Goal: Task Accomplishment & Management: Complete application form

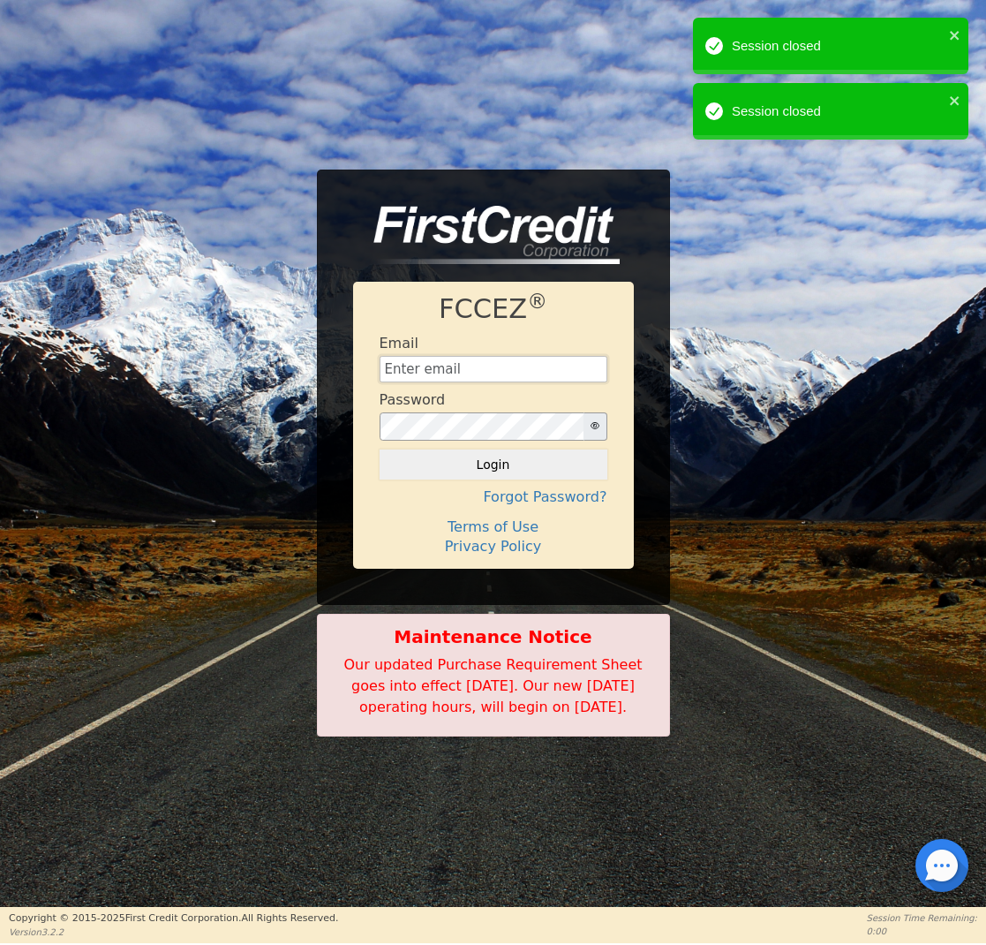
type input "[EMAIL_ADDRESS][DOMAIN_NAME]"
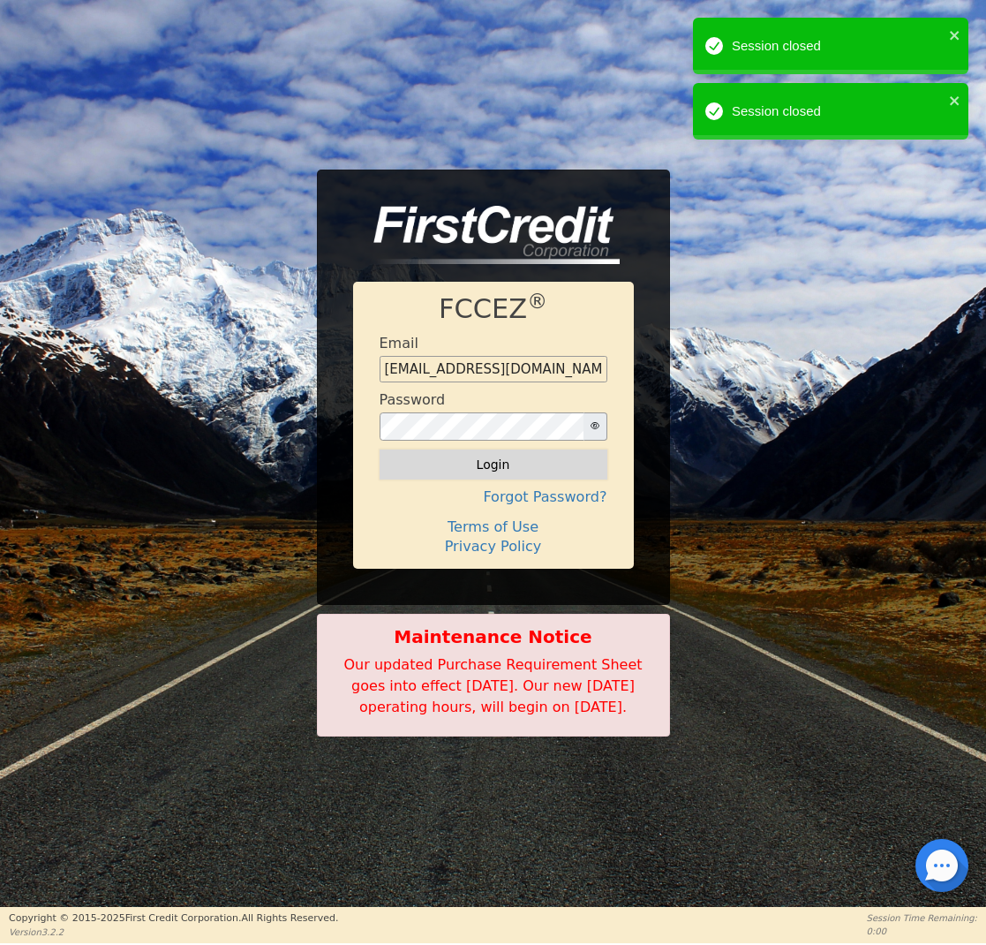
click at [504, 455] on button "Login" at bounding box center [494, 464] width 228 height 30
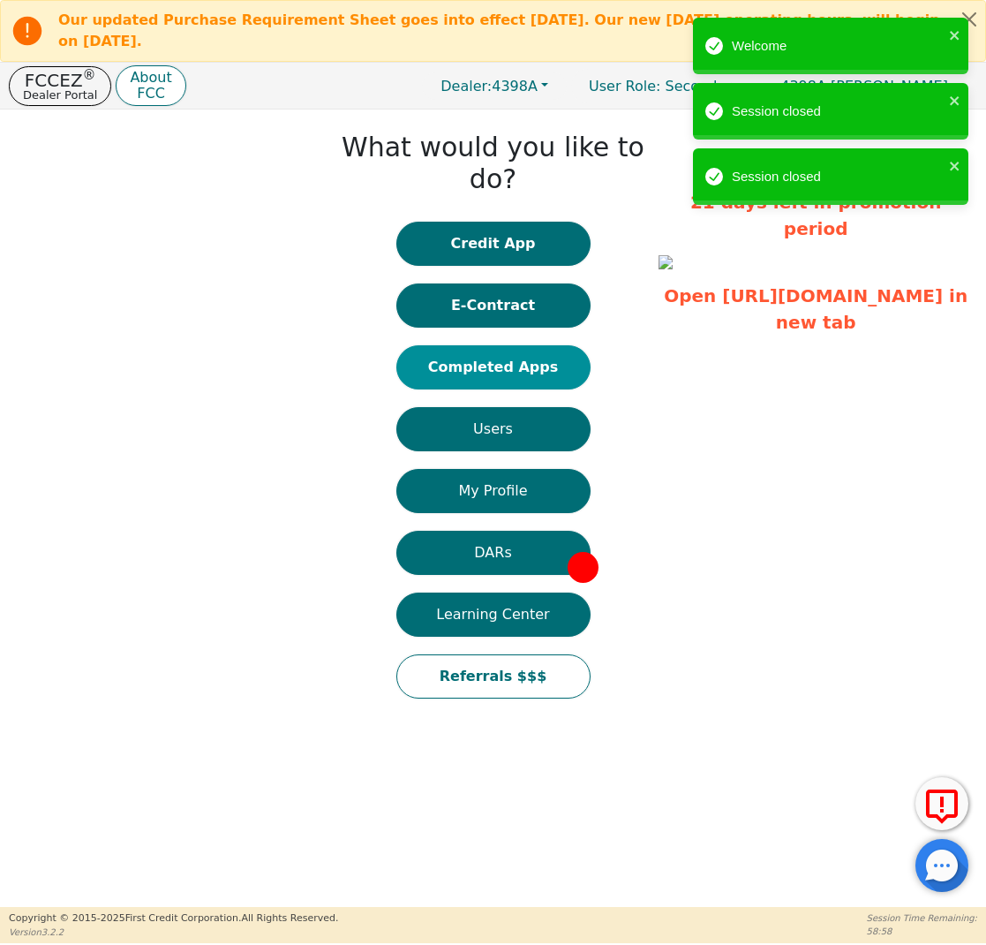
click at [507, 345] on button "Completed Apps" at bounding box center [493, 367] width 194 height 44
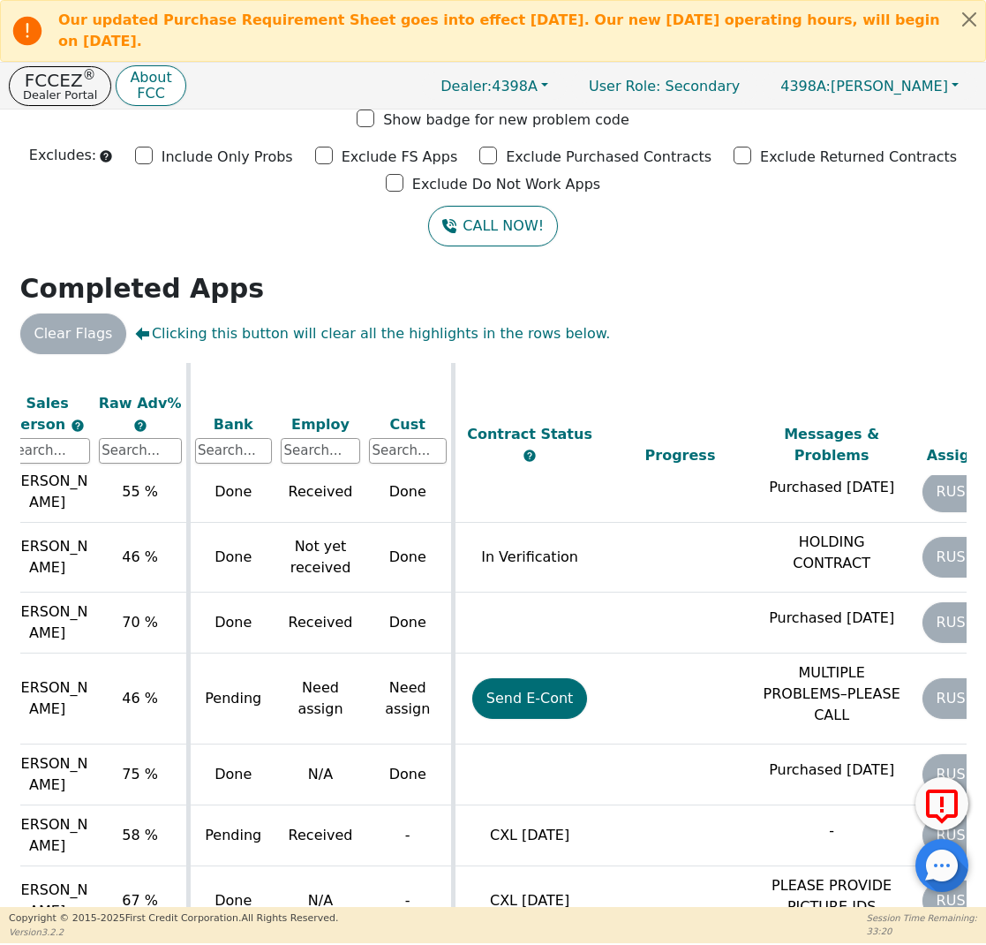
scroll to position [1015, 526]
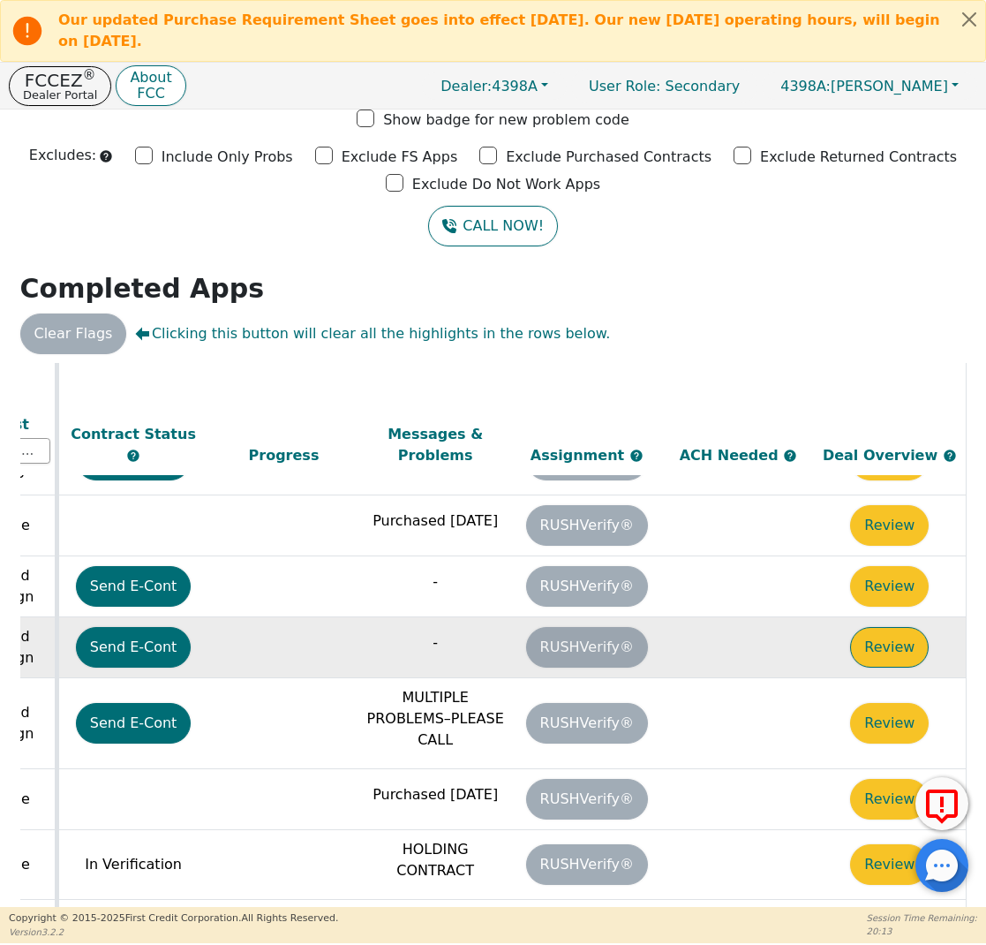
scroll to position [708, 990]
click at [854, 627] on button "Review" at bounding box center [889, 647] width 79 height 41
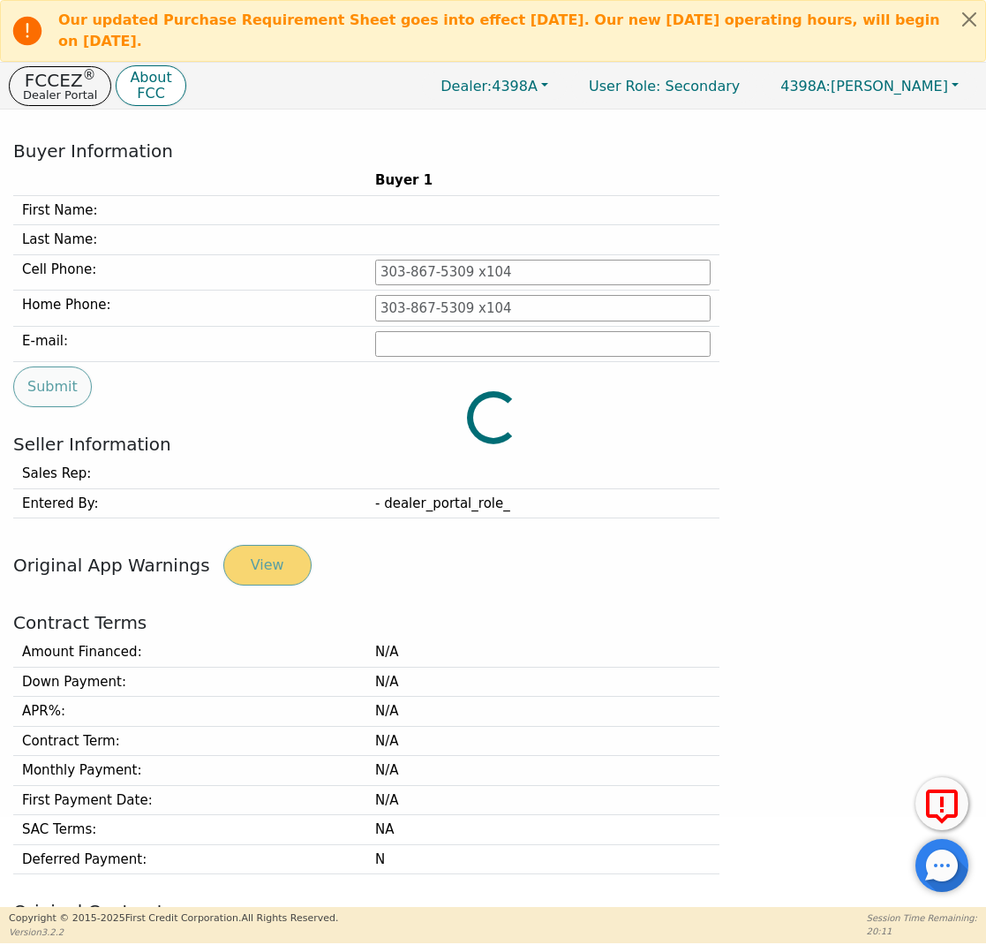
type input "954-604-7013"
type input "lindsay.garcia@gmail.com"
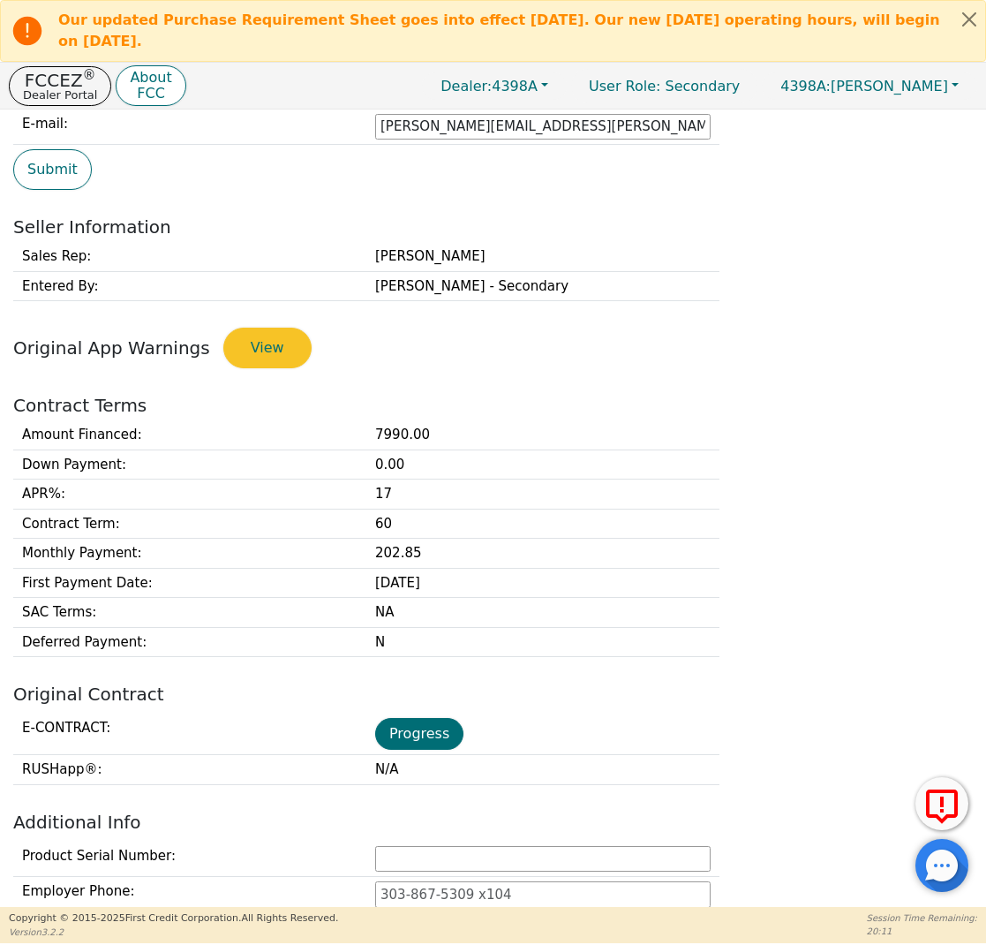
scroll to position [424, 0]
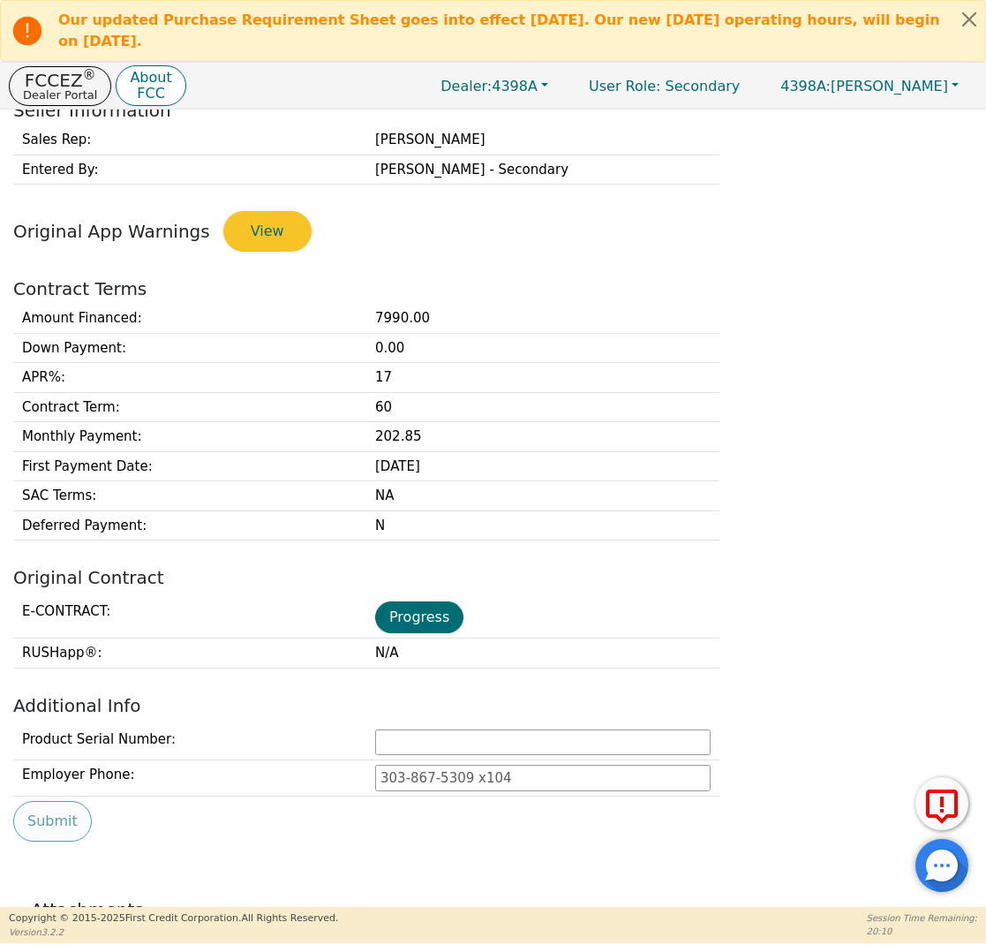
click at [404, 614] on button "Progress" at bounding box center [419, 617] width 88 height 32
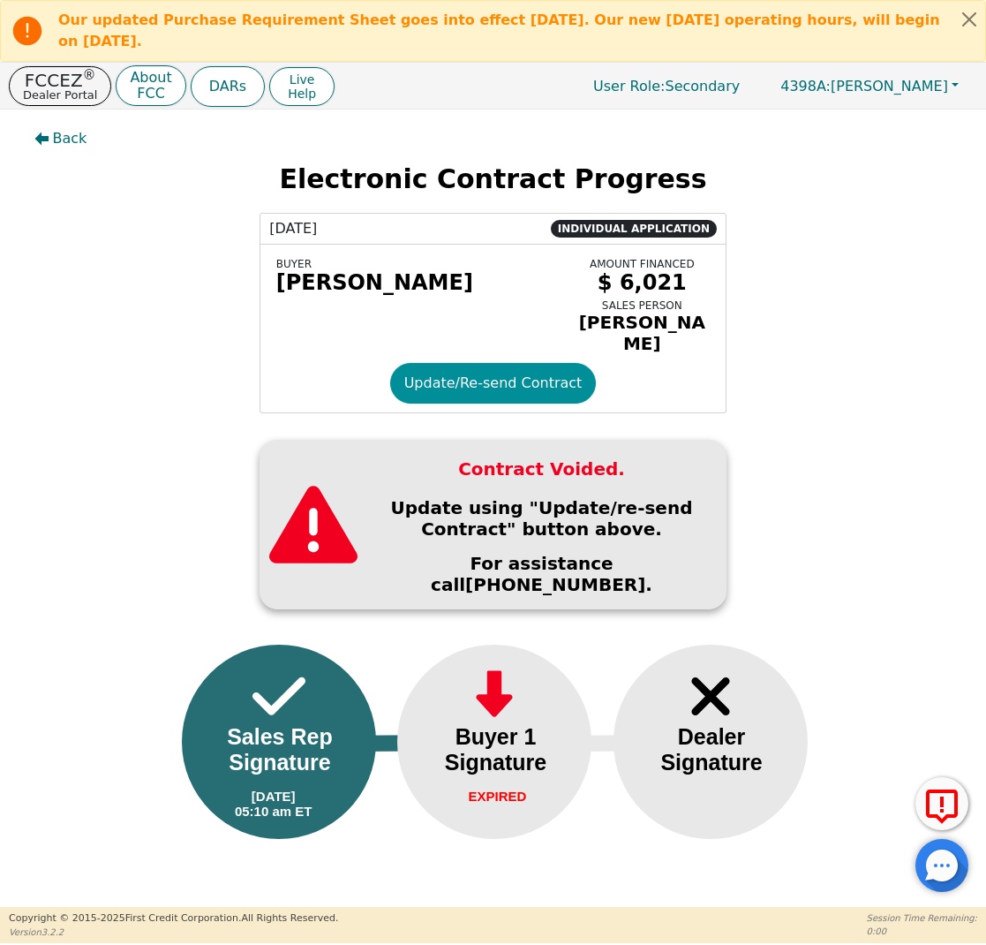
click at [443, 379] on button "Update/Re-send Contract" at bounding box center [493, 383] width 207 height 41
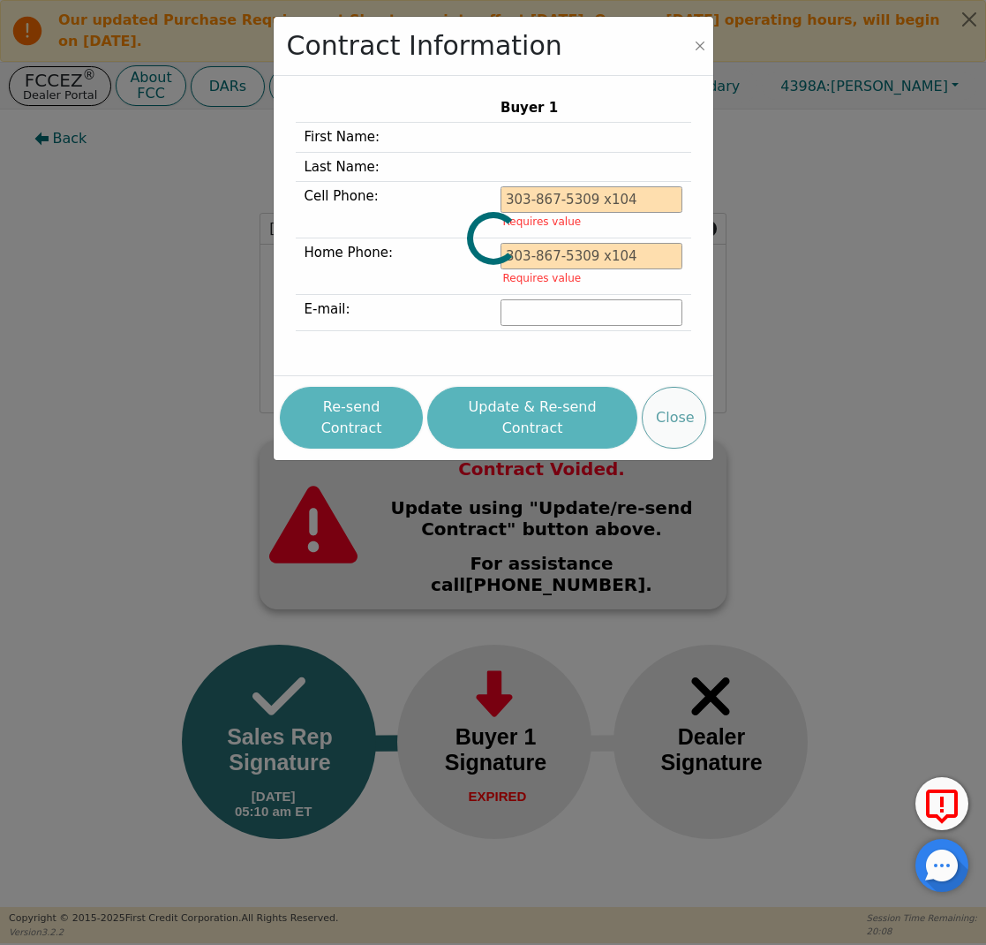
type input "954-604-7013"
type input "lindsay.garcia@gmail.com"
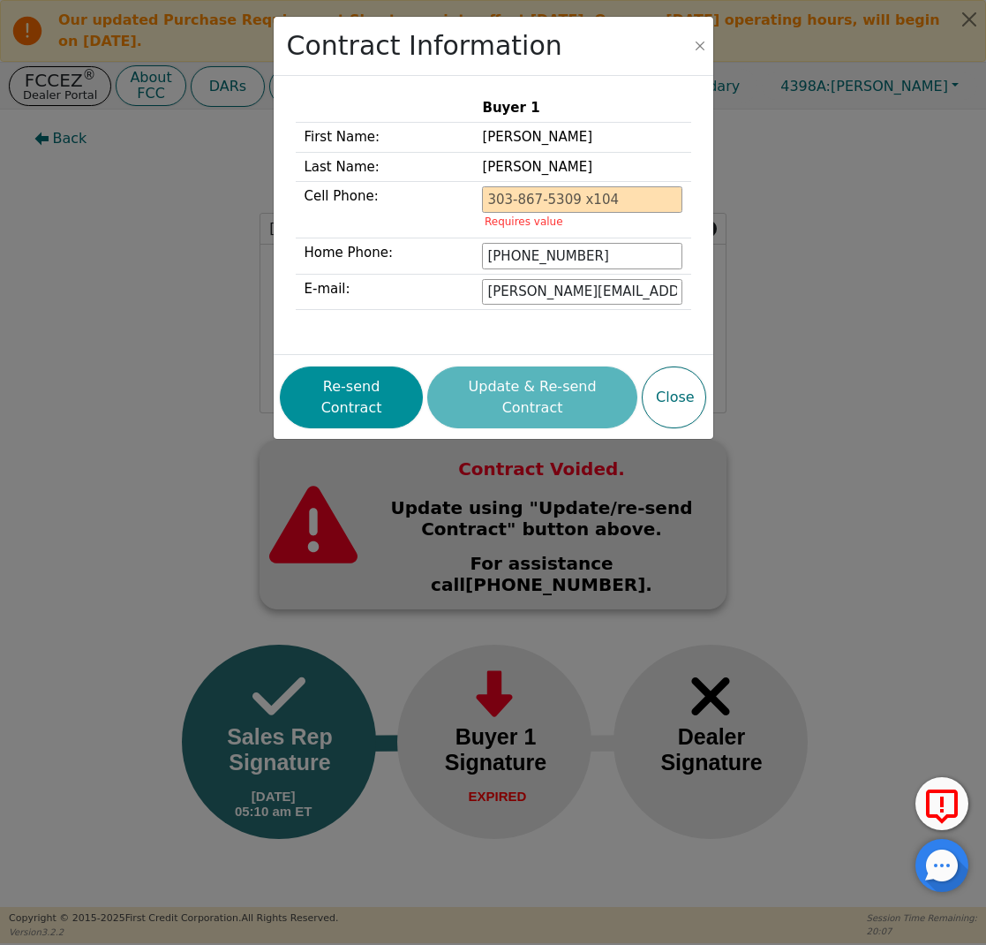
click at [382, 370] on button "Re-send Contract" at bounding box center [351, 397] width 143 height 62
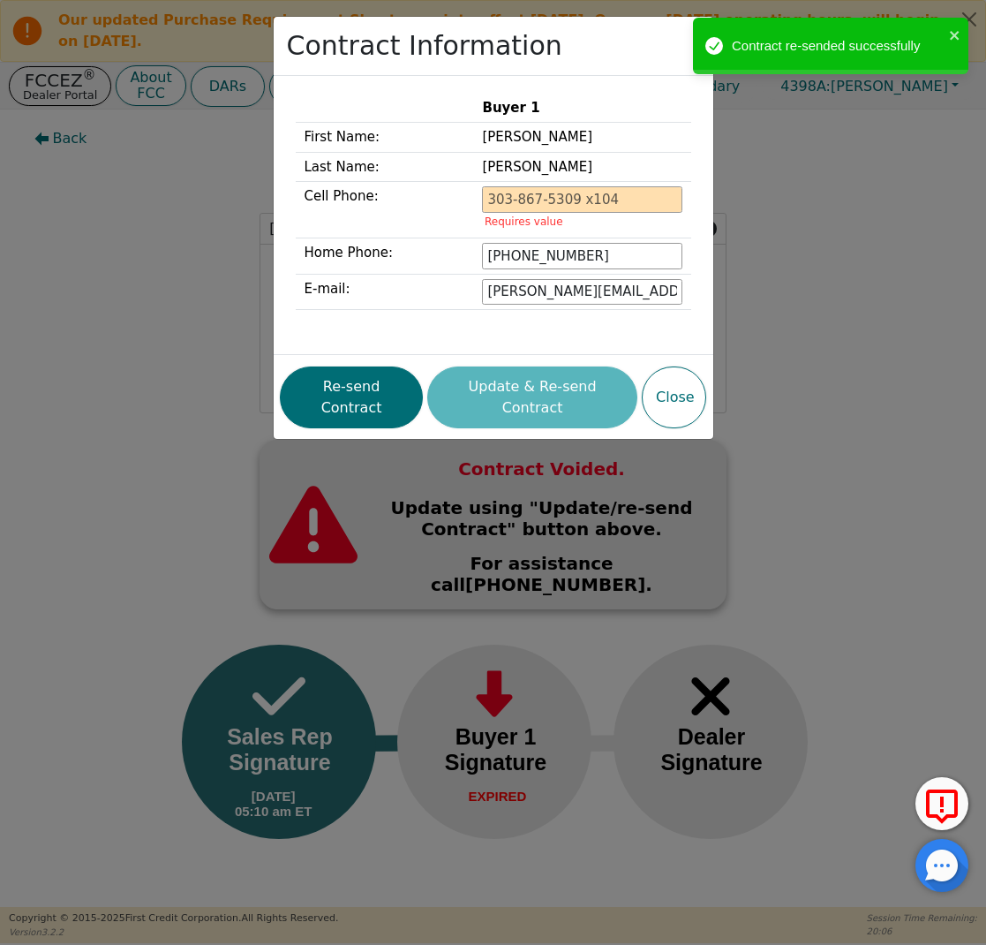
click at [150, 278] on div "Contract Information Buyer 1 First Name: LINDSAY Last Name: GARCIA Cell Phone: …" at bounding box center [493, 472] width 986 height 945
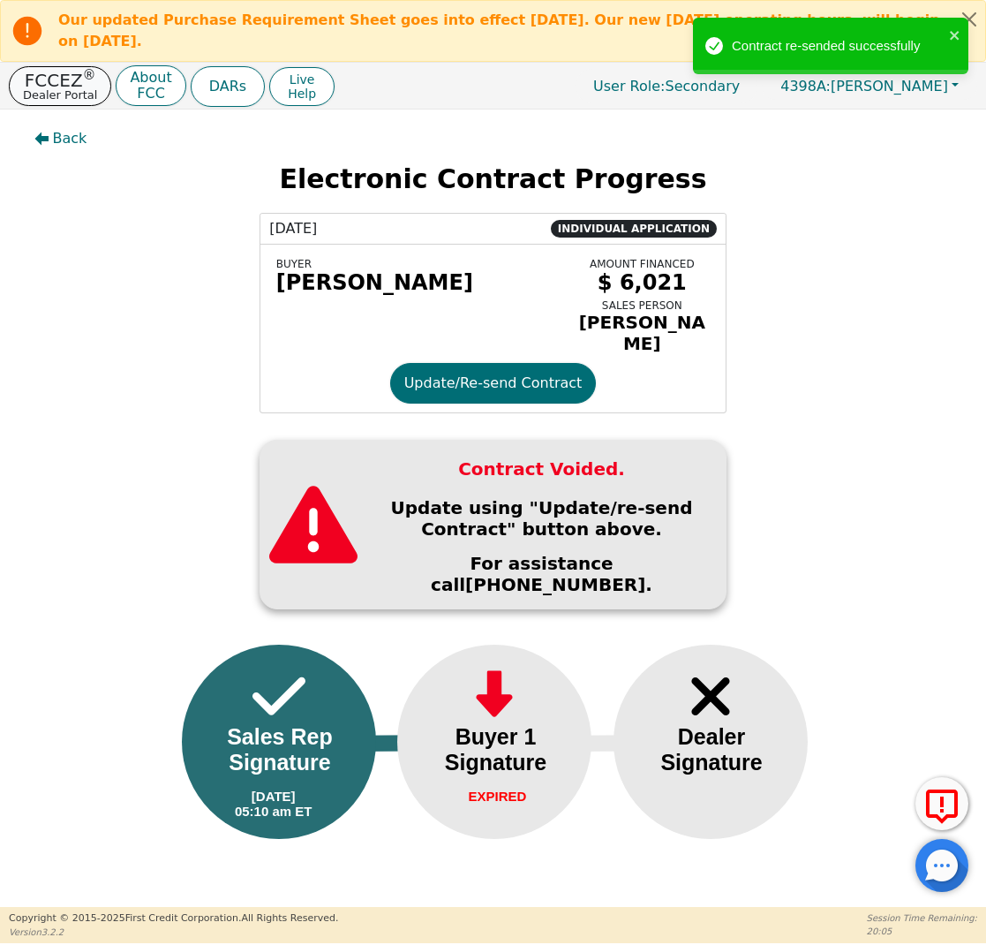
click at [72, 72] on p "FCCEZ ®" at bounding box center [60, 81] width 74 height 18
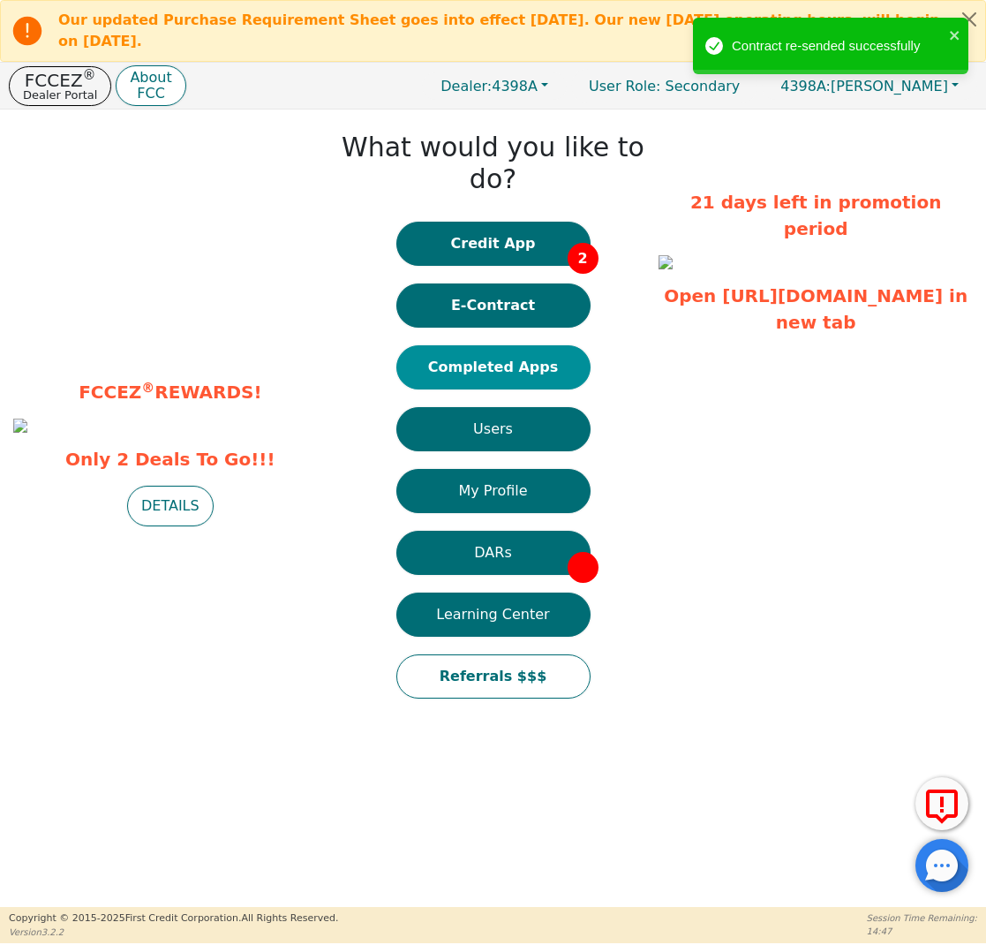
click at [503, 345] on button "Completed Apps" at bounding box center [493, 367] width 194 height 44
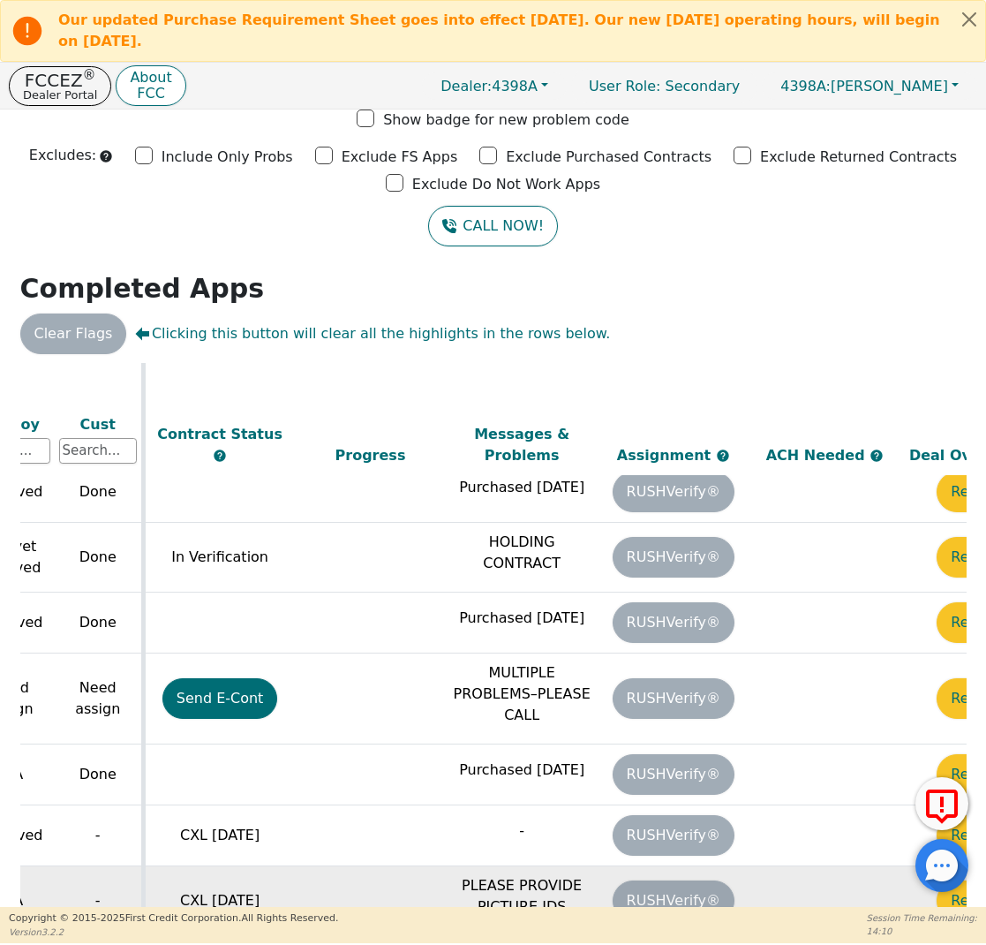
scroll to position [1015, 980]
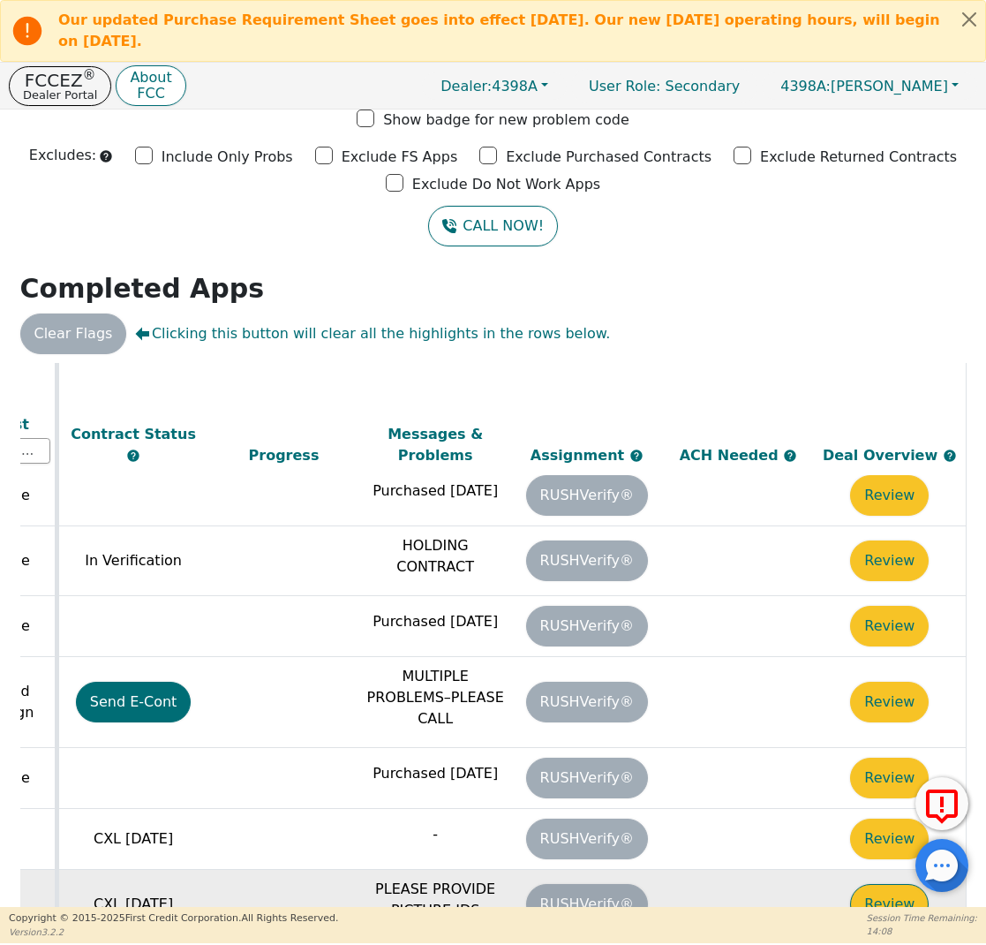
click at [863, 884] on button "Review" at bounding box center [889, 904] width 79 height 41
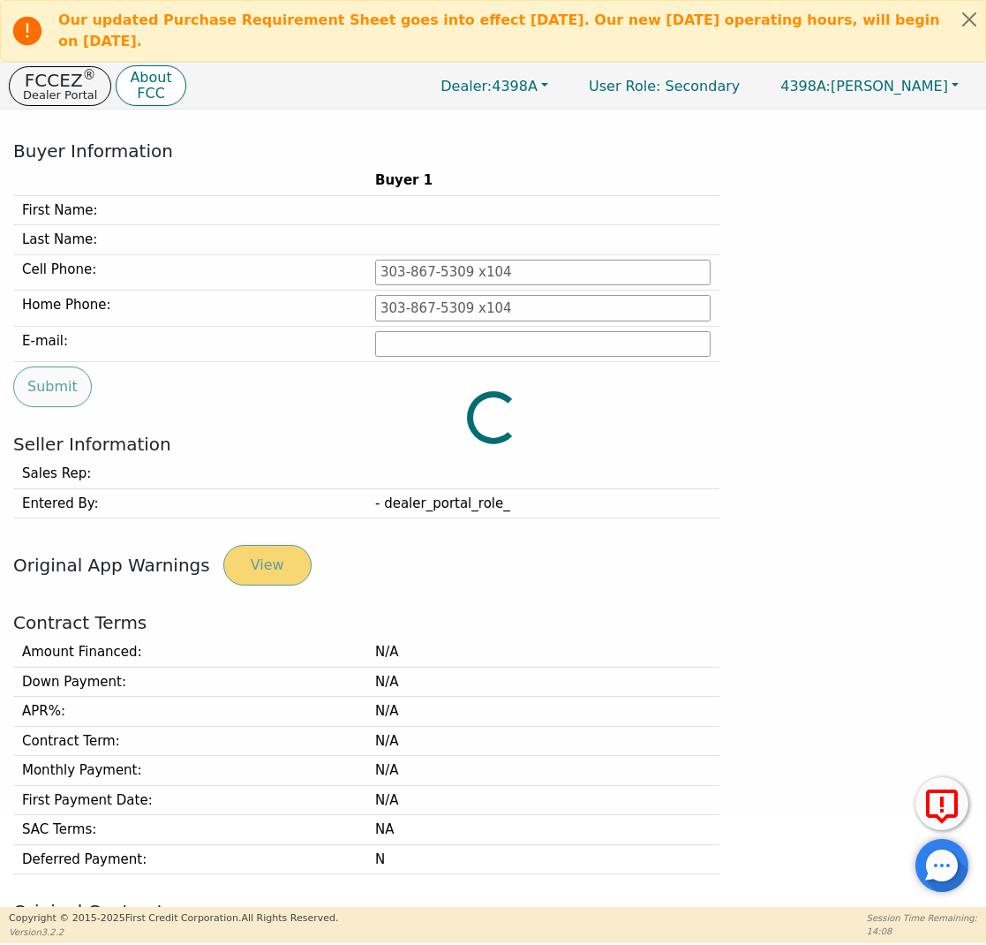
type input "682-333-8714"
type input "salazarhermila25@gmail.com"
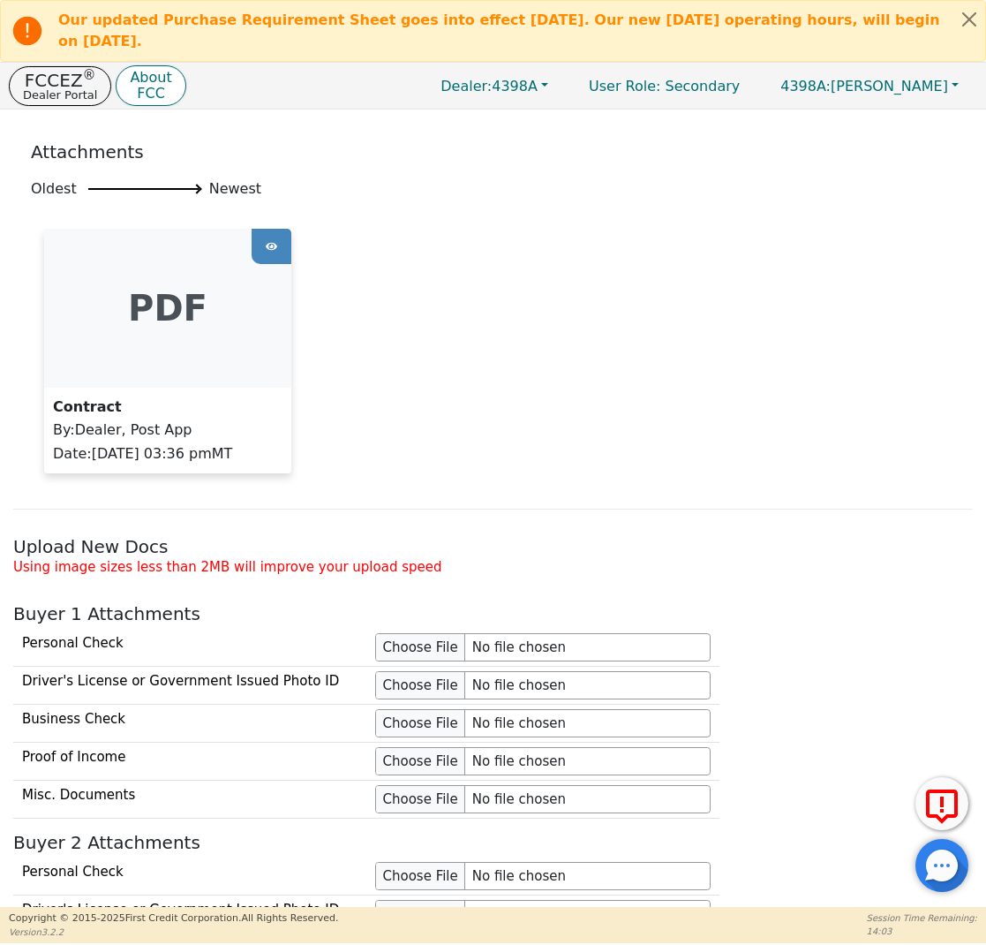
scroll to position [1498, 0]
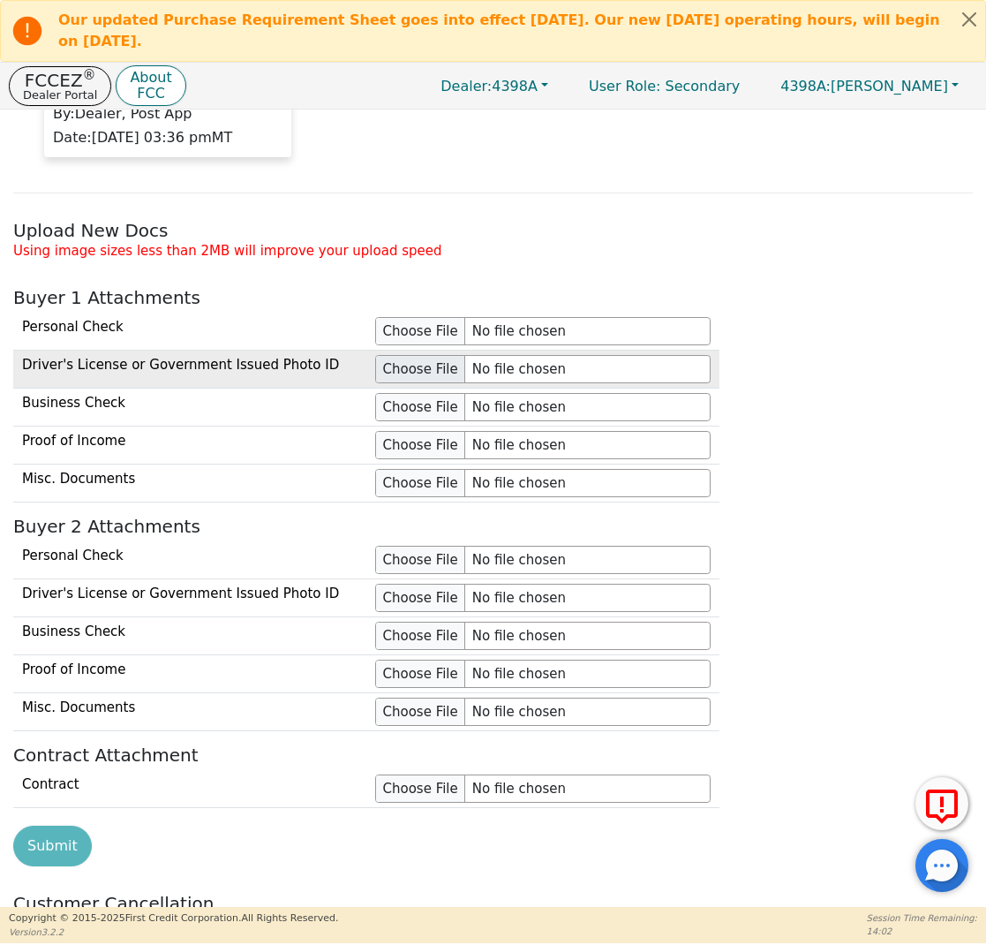
click at [436, 365] on input "file" at bounding box center [543, 369] width 336 height 28
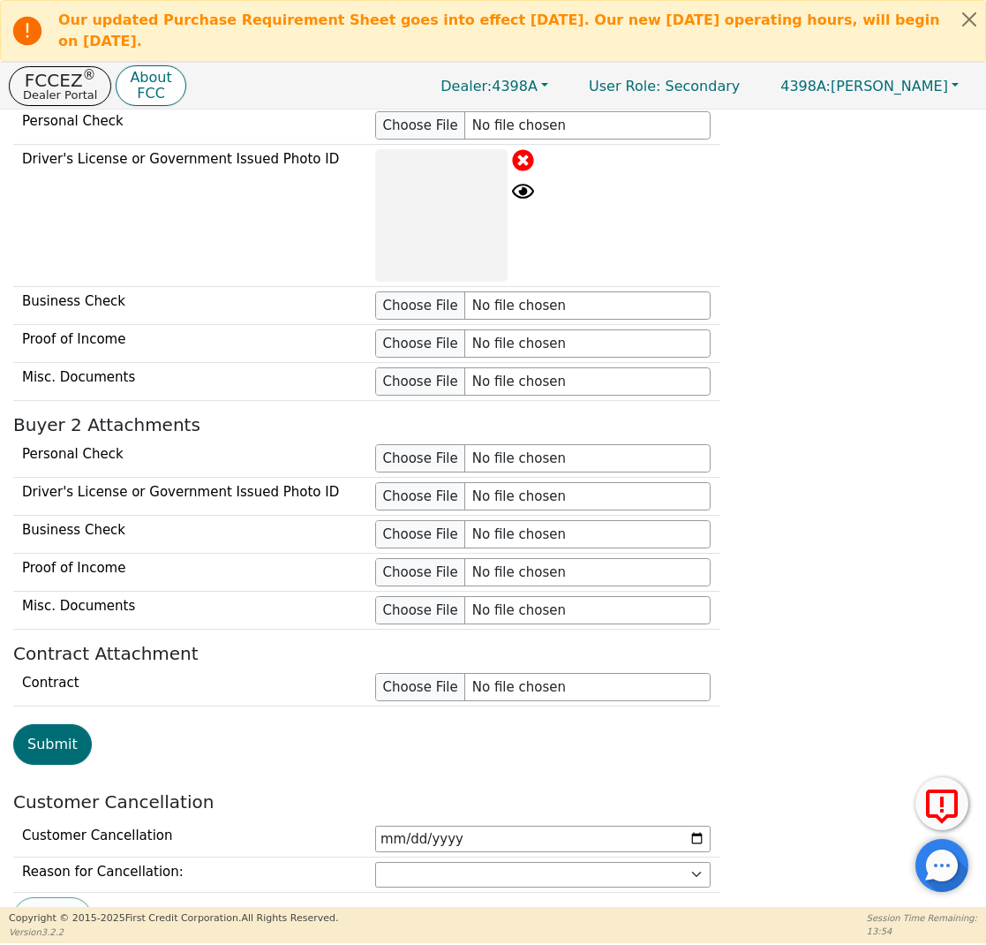
scroll to position [1713, 0]
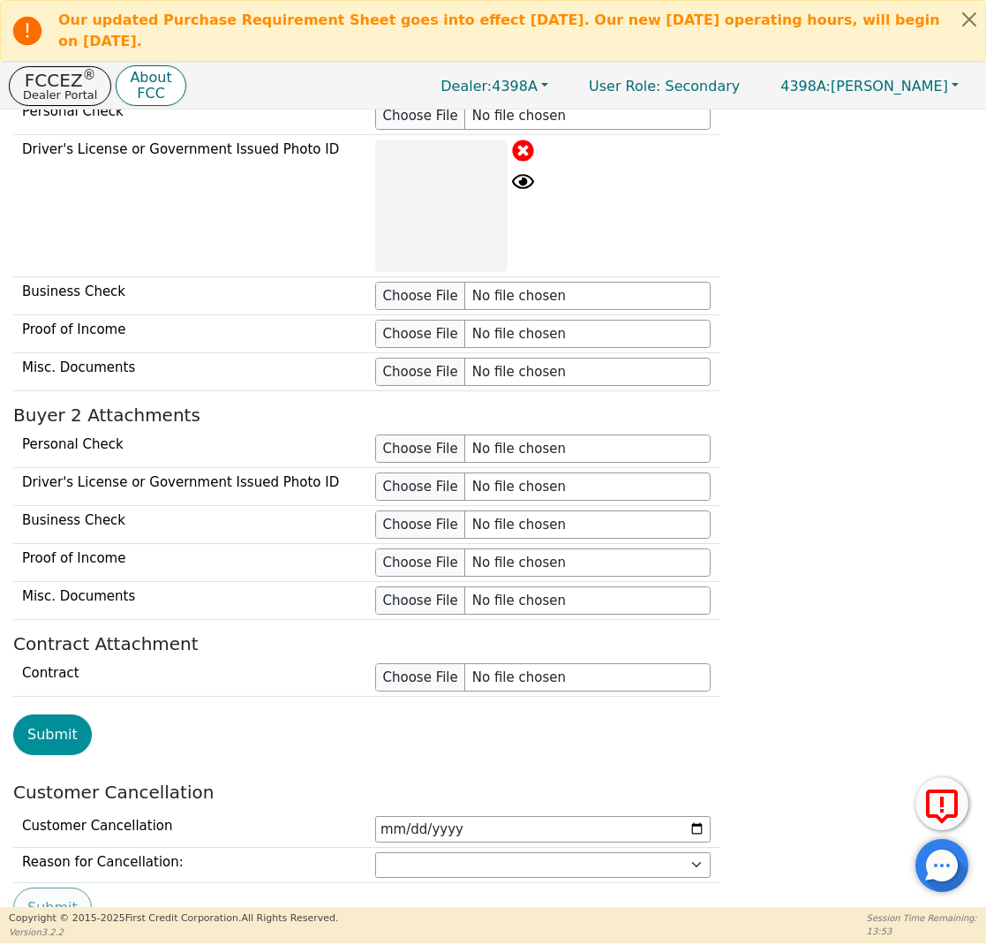
click at [55, 716] on button "Submit" at bounding box center [52, 734] width 79 height 41
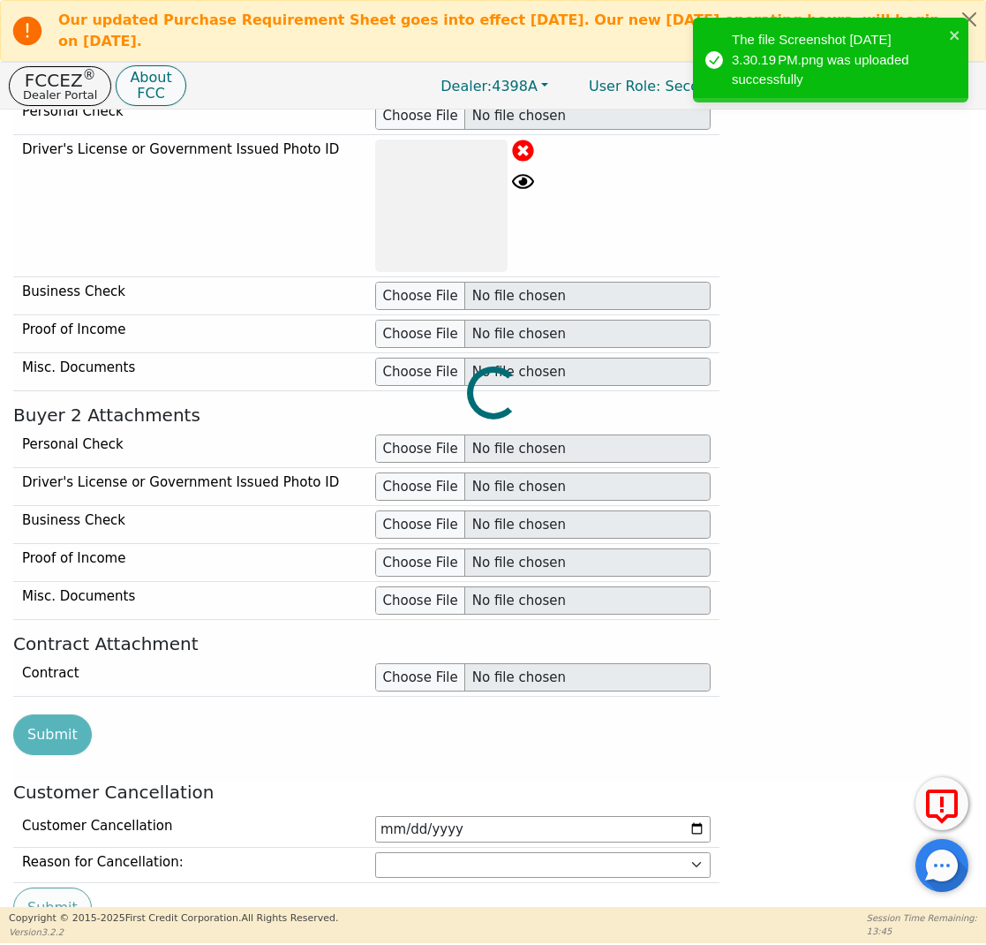
scroll to position [1677, 0]
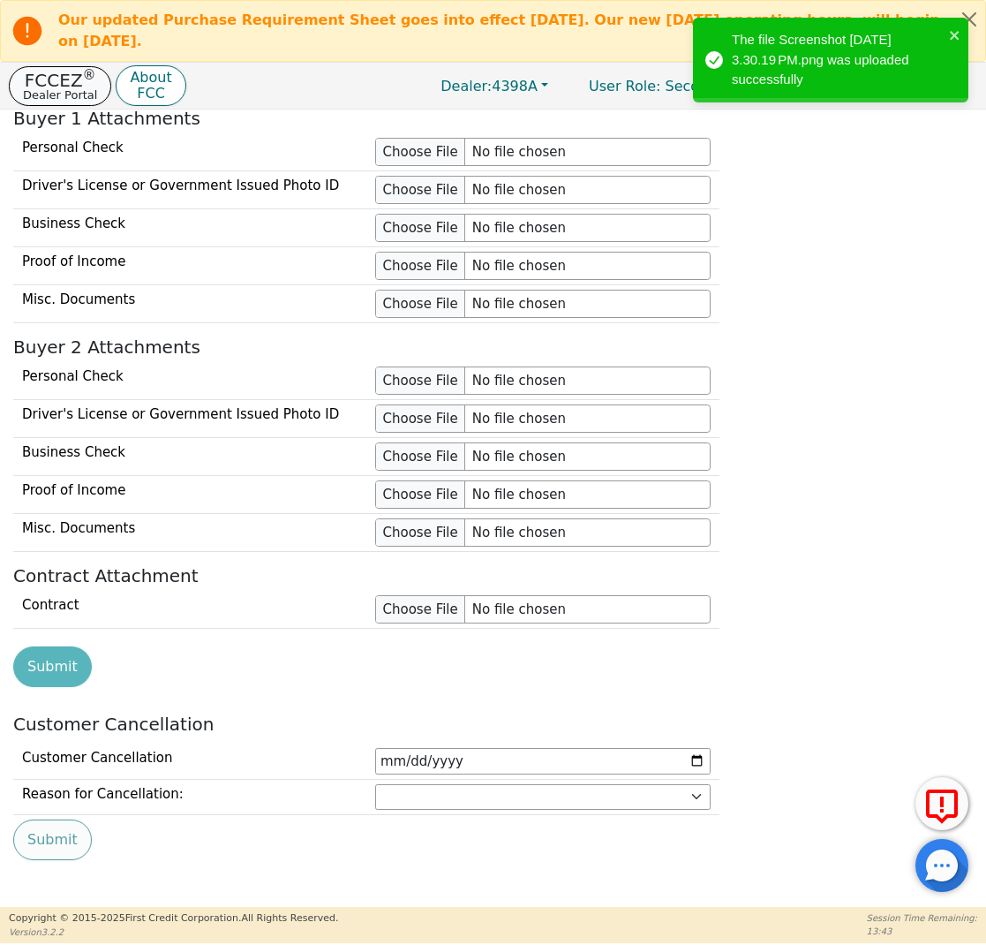
click at [43, 80] on p "FCCEZ ®" at bounding box center [60, 81] width 74 height 18
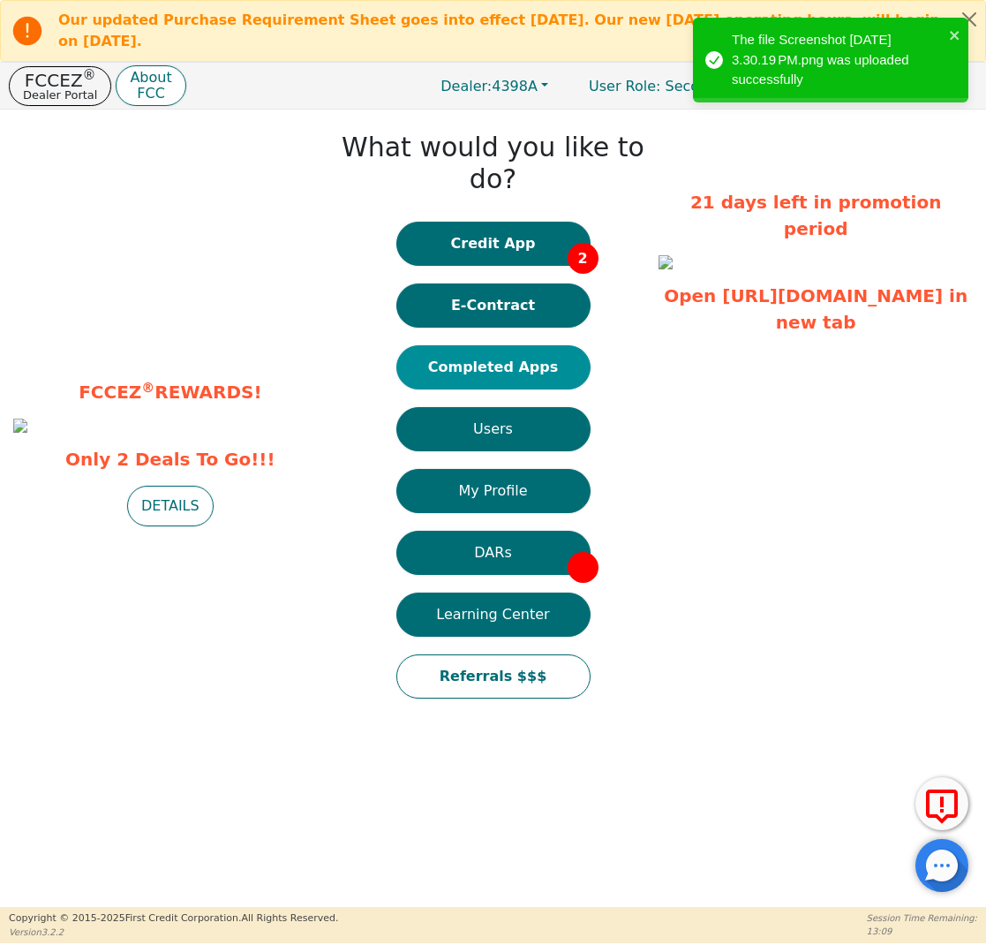
click at [527, 345] on button "Completed Apps" at bounding box center [493, 367] width 194 height 44
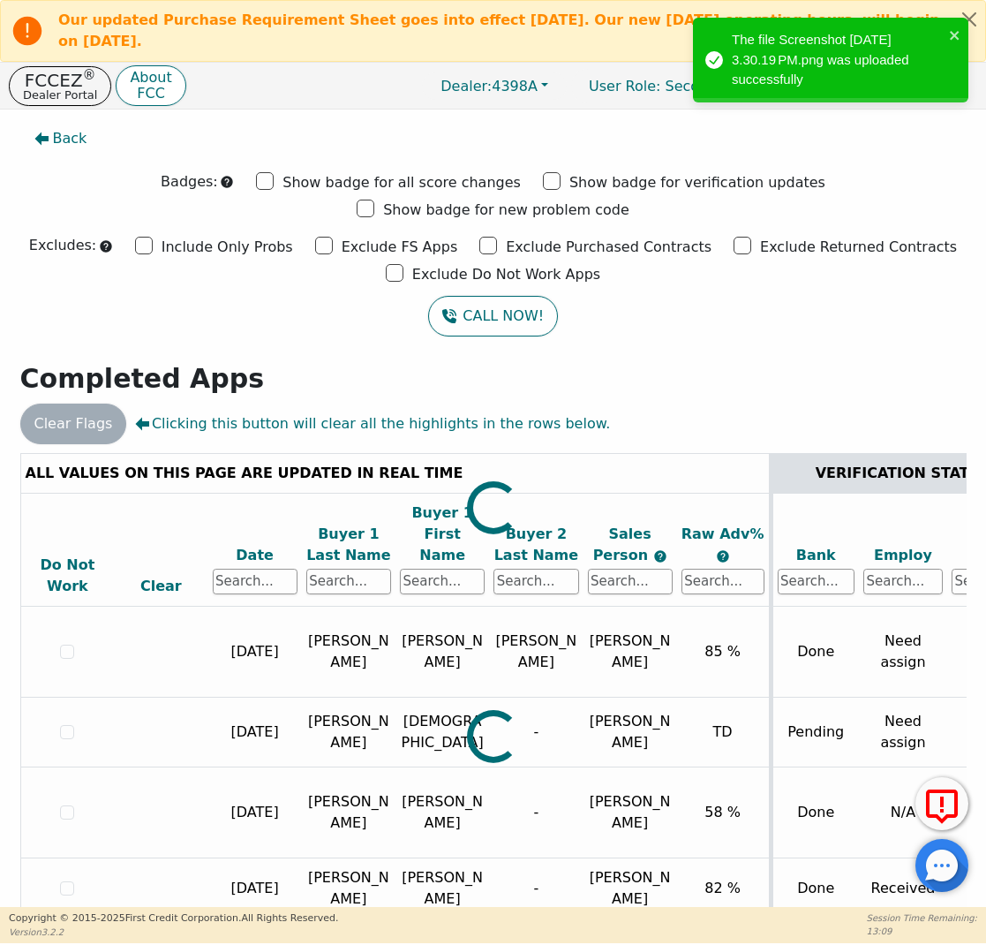
click at [527, 336] on div "Back Badges: Show badge for all score changes Show badge for verification updat…" at bounding box center [493, 507] width 986 height 797
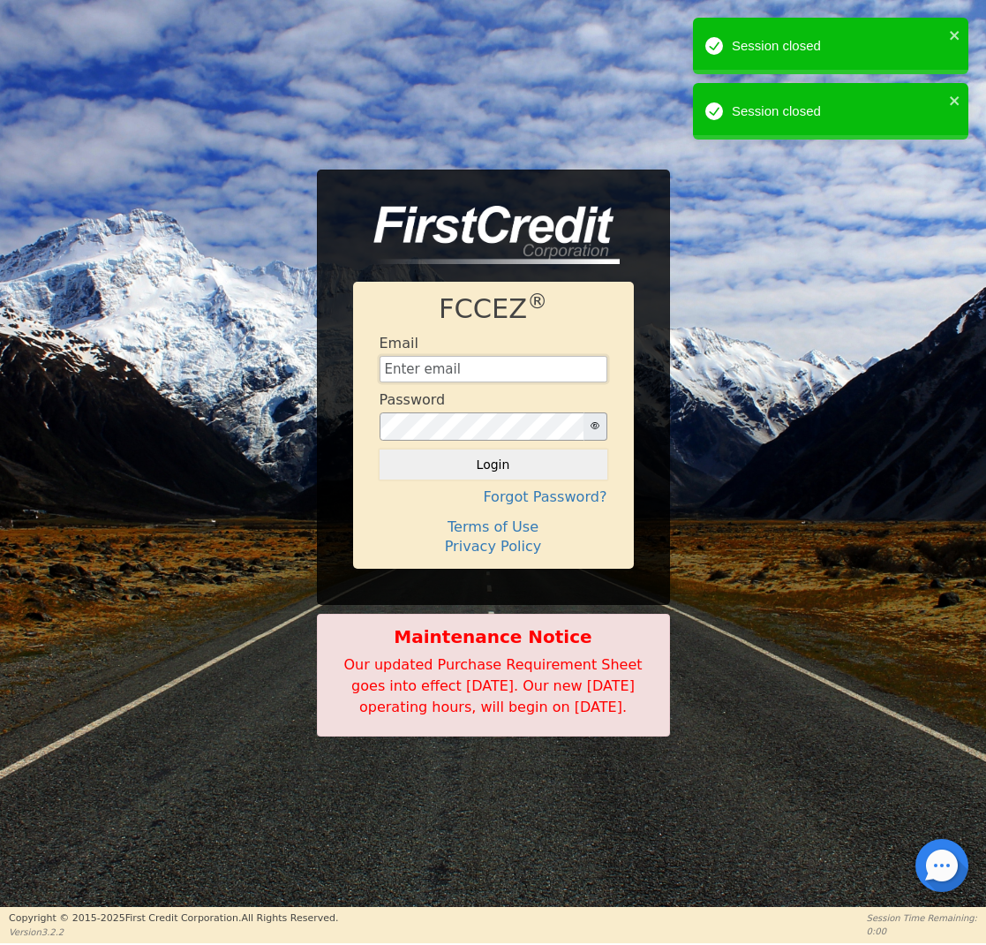
type input "[EMAIL_ADDRESS][DOMAIN_NAME]"
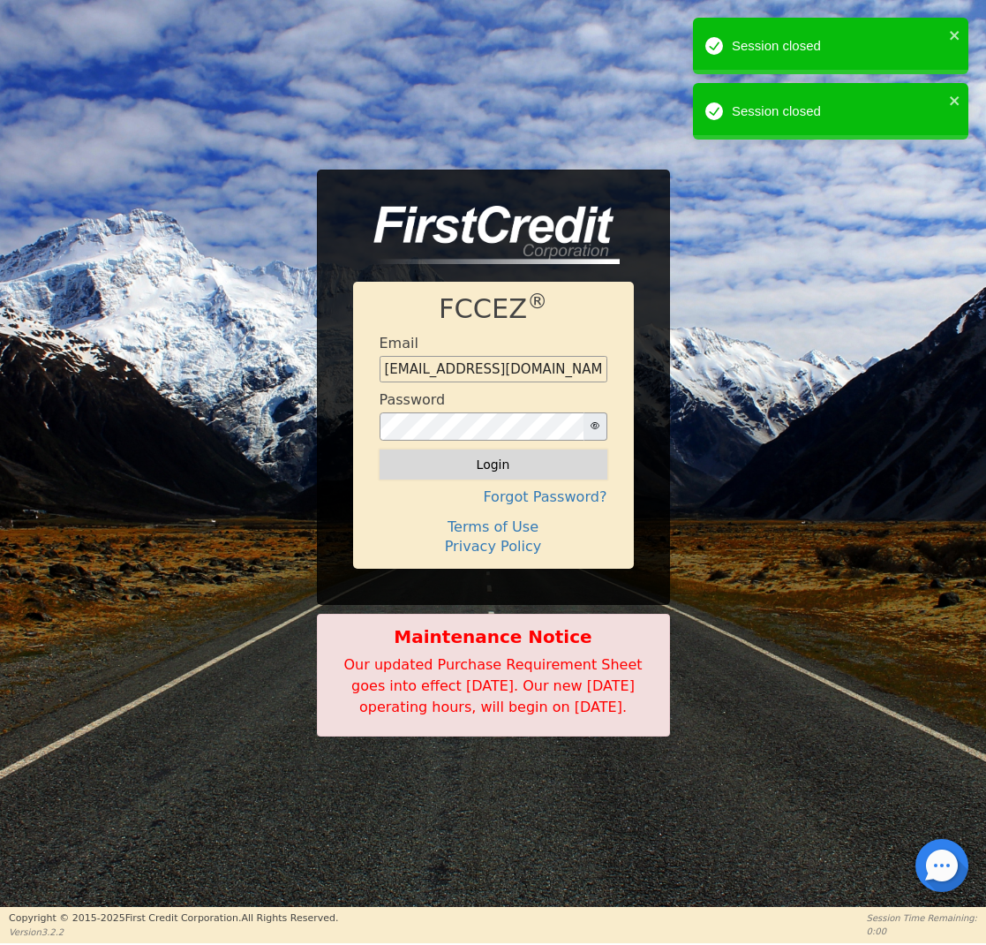
click at [482, 456] on button "Login" at bounding box center [494, 464] width 228 height 30
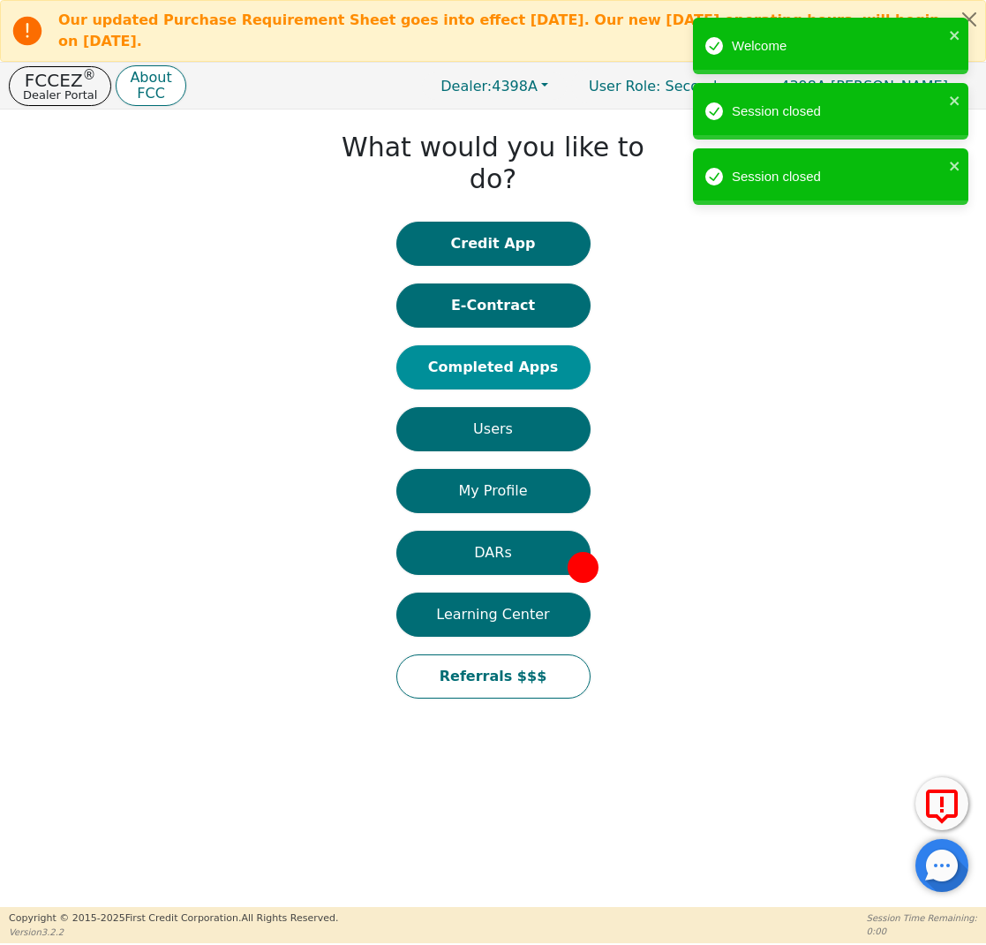
click at [525, 345] on button "Completed Apps" at bounding box center [493, 367] width 194 height 44
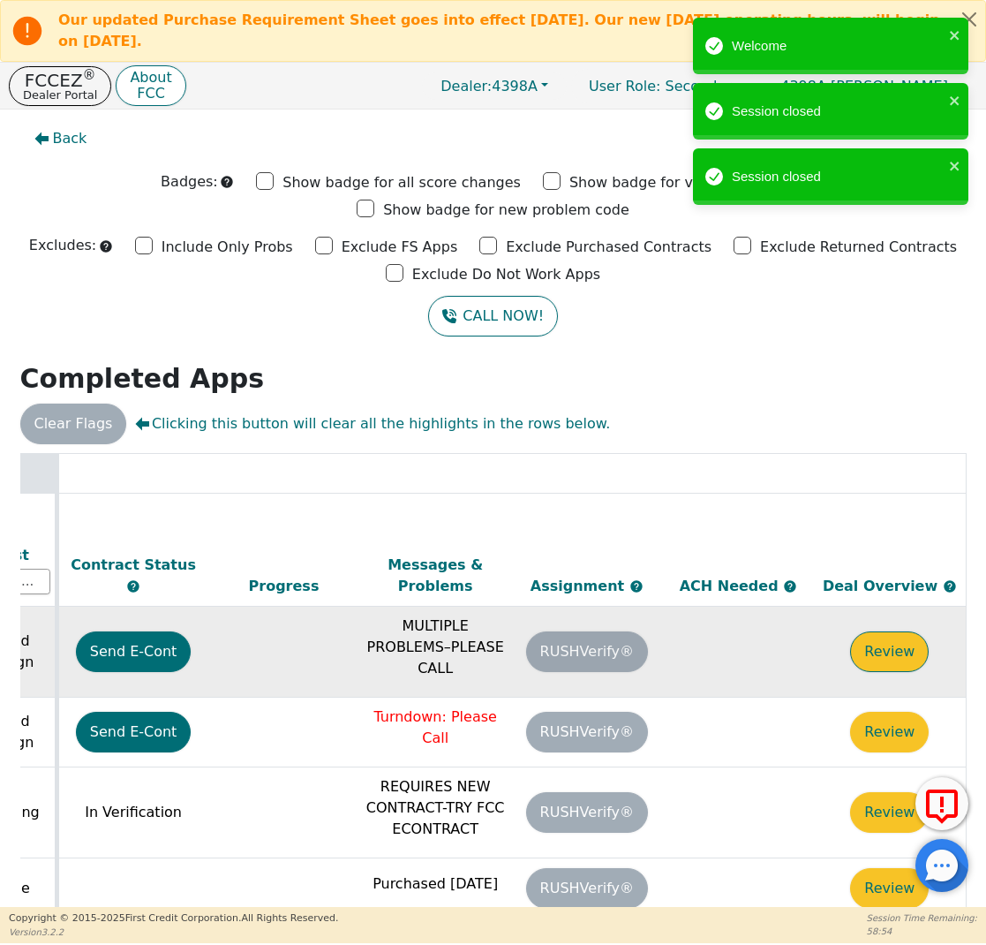
scroll to position [0, 990]
click at [856, 631] on button "Review" at bounding box center [889, 651] width 79 height 41
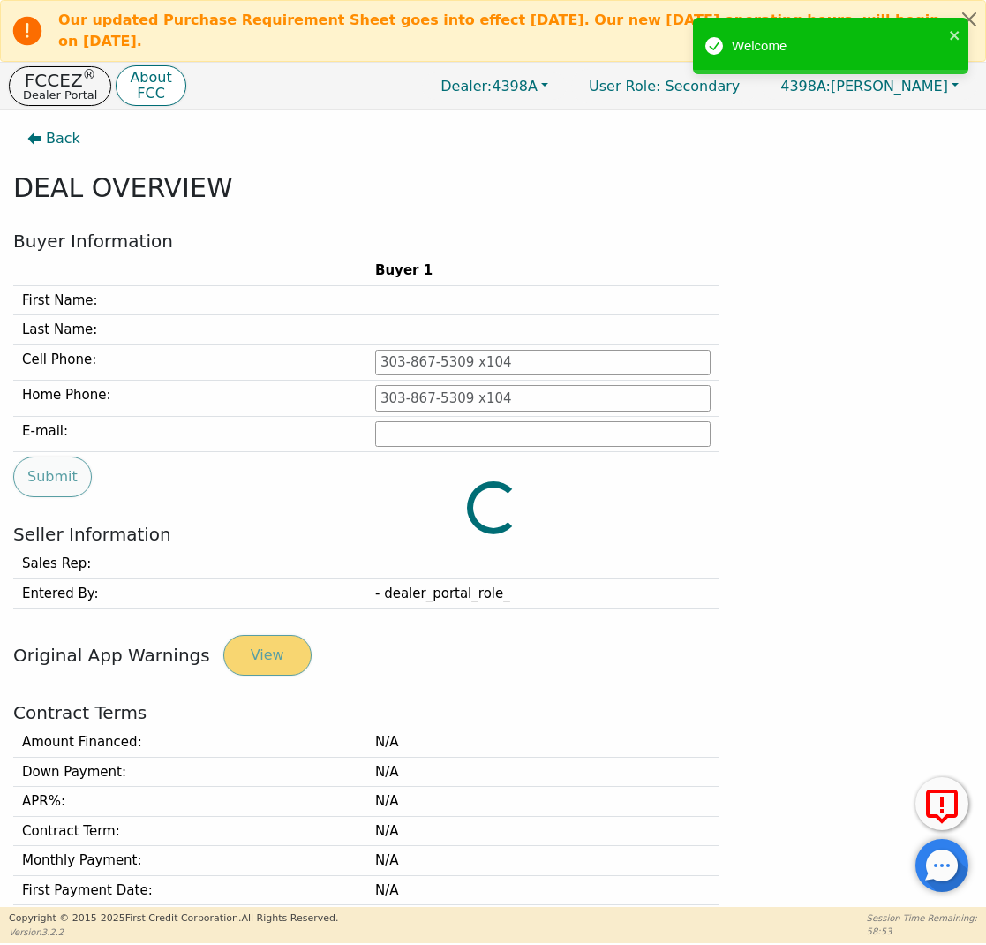
type input "316-768-0640"
type input "ramongonzalezmoran72@gmail.com"
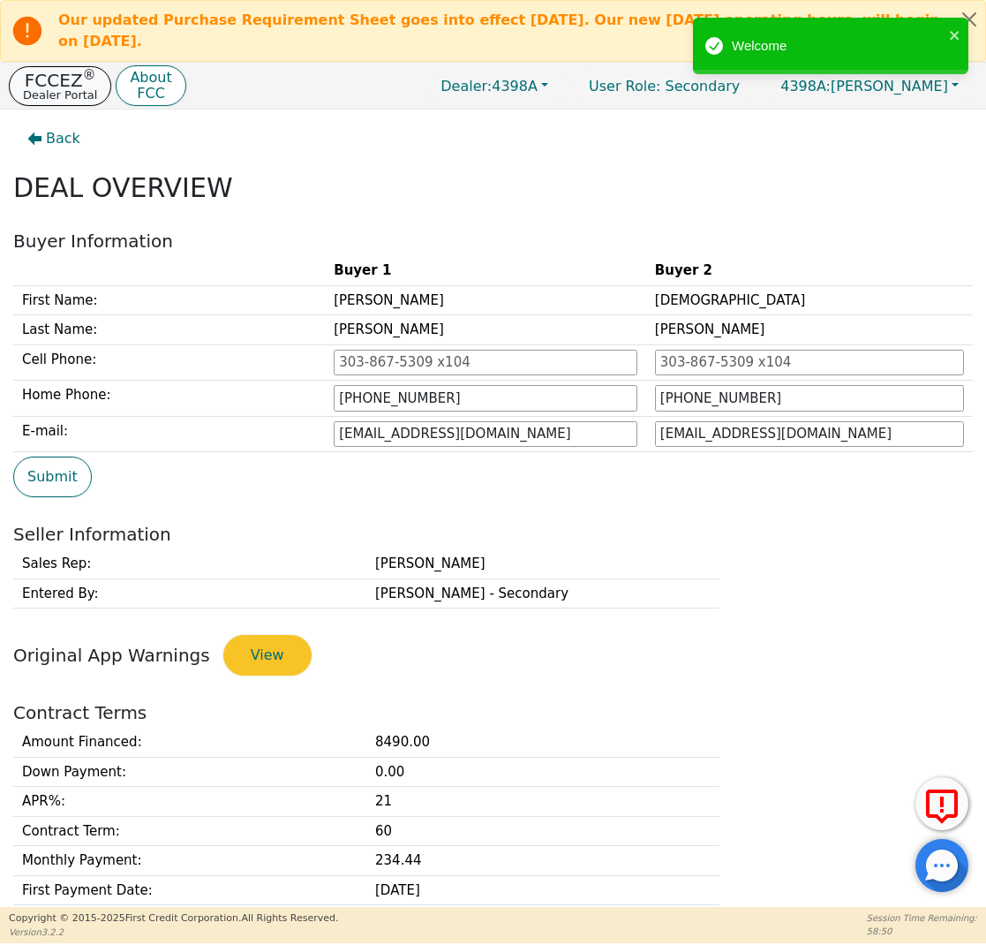
click at [51, 80] on p "FCCEZ ®" at bounding box center [60, 81] width 74 height 18
